Goal: Task Accomplishment & Management: Use online tool/utility

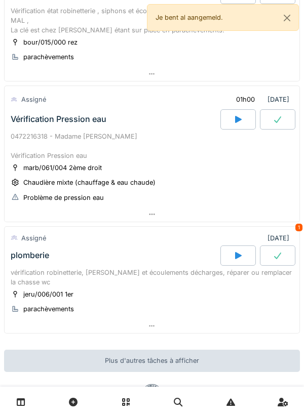
scroll to position [259, 0]
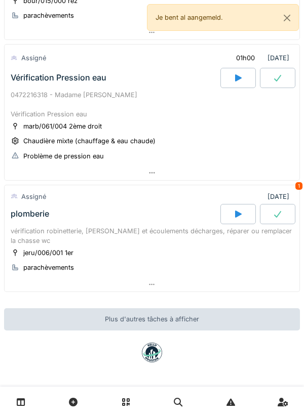
click at [168, 278] on div at bounding box center [152, 285] width 295 height 15
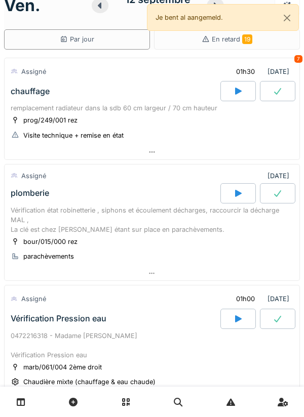
scroll to position [0, 0]
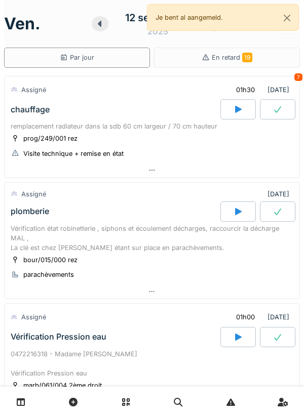
click at [229, 109] on div at bounding box center [237, 109] width 35 height 20
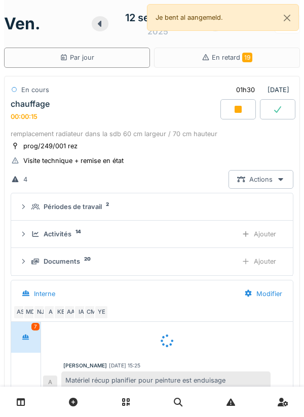
scroll to position [32, 0]
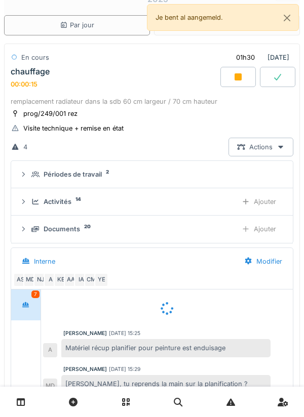
click at [251, 196] on div "Ajouter" at bounding box center [259, 201] width 52 height 19
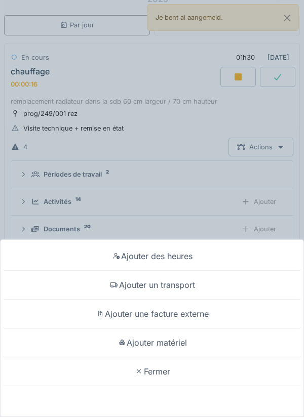
scroll to position [30, 0]
click at [189, 287] on div "Ajouter un transport" at bounding box center [152, 285] width 299 height 29
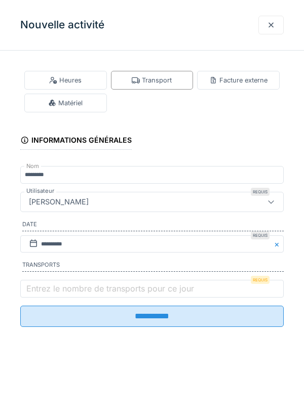
click at [114, 287] on label "Entrez le nombre de transports pour ce jour" at bounding box center [110, 289] width 172 height 12
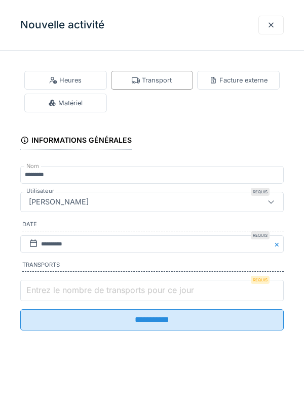
click at [114, 287] on input "Entrez le nombre de transports pour ce jour" at bounding box center [151, 290] width 263 height 21
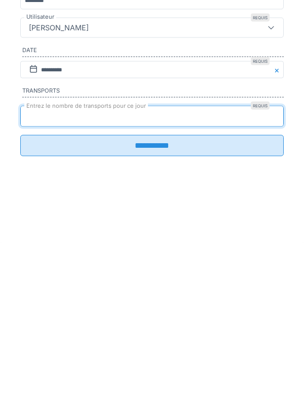
type input "*"
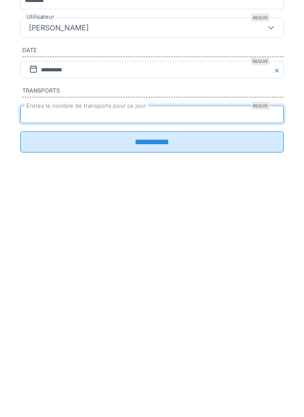
click at [170, 327] on input "**********" at bounding box center [151, 316] width 263 height 21
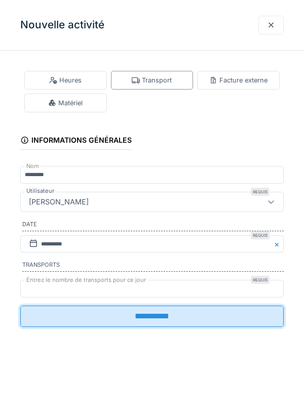
click at [208, 317] on input "**********" at bounding box center [151, 316] width 263 height 21
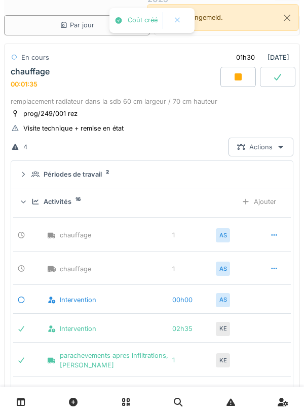
click at [203, 98] on div "remplacement radiateur dans la sdb 60 cm largeur / 70 cm hauteur" at bounding box center [152, 102] width 283 height 10
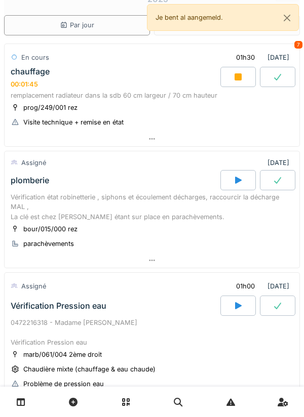
click at [84, 87] on div "chauffage 00:01:45" at bounding box center [115, 78] width 212 height 22
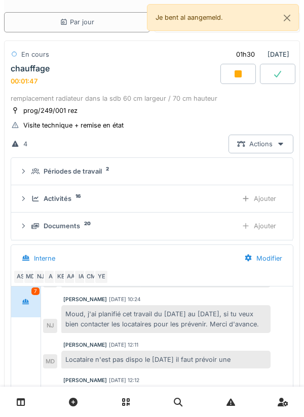
scroll to position [184, 0]
click at [248, 147] on div "Actions" at bounding box center [260, 144] width 65 height 19
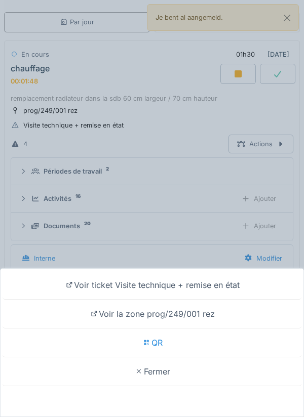
click at [211, 287] on div "Voir ticket Visite technique + remise en état" at bounding box center [152, 285] width 299 height 29
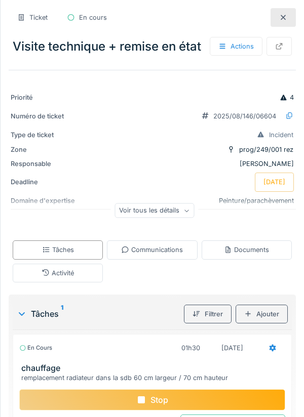
scroll to position [71, 0]
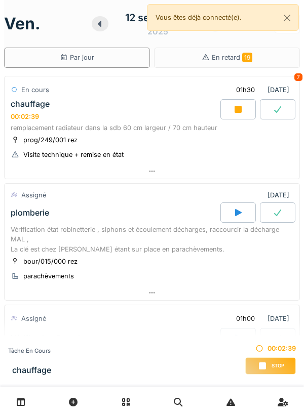
click at [184, 171] on div at bounding box center [152, 171] width 295 height 15
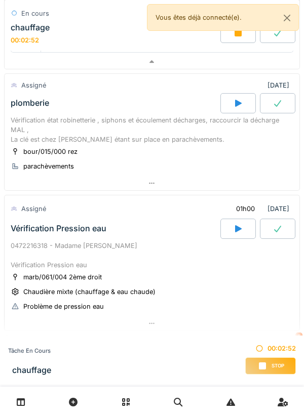
scroll to position [713, 0]
